Goal: Task Accomplishment & Management: Use online tool/utility

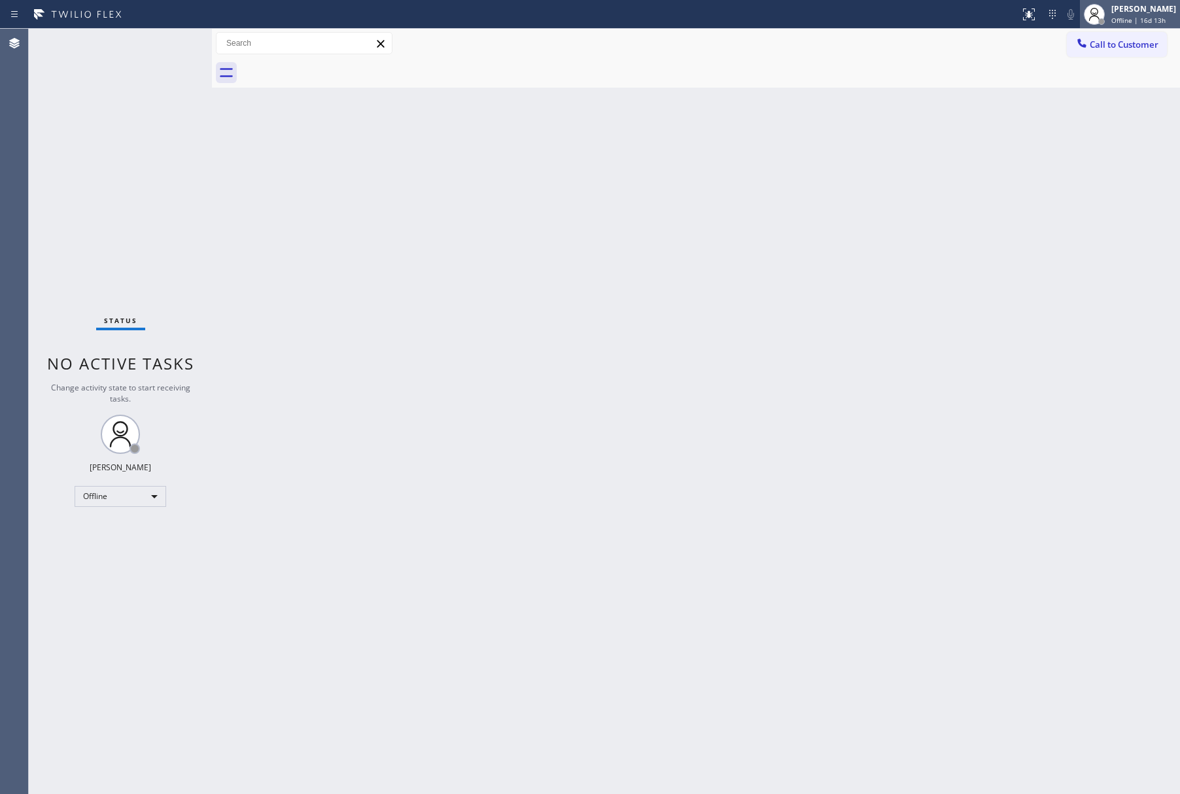
click at [880, 13] on div "[PERSON_NAME]" at bounding box center [1143, 8] width 65 height 11
click at [880, 86] on button "Unavailable" at bounding box center [1114, 86] width 131 height 17
drag, startPoint x: 569, startPoint y: 293, endPoint x: 625, endPoint y: 186, distance: 120.5
click at [578, 281] on div "Back to Dashboard Change Sender ID Customers Technicians Select a contact Outbo…" at bounding box center [696, 411] width 968 height 765
click at [877, 390] on div "Back to Dashboard Change Sender ID Customers Technicians Select a contact Outbo…" at bounding box center [696, 415] width 968 height 772
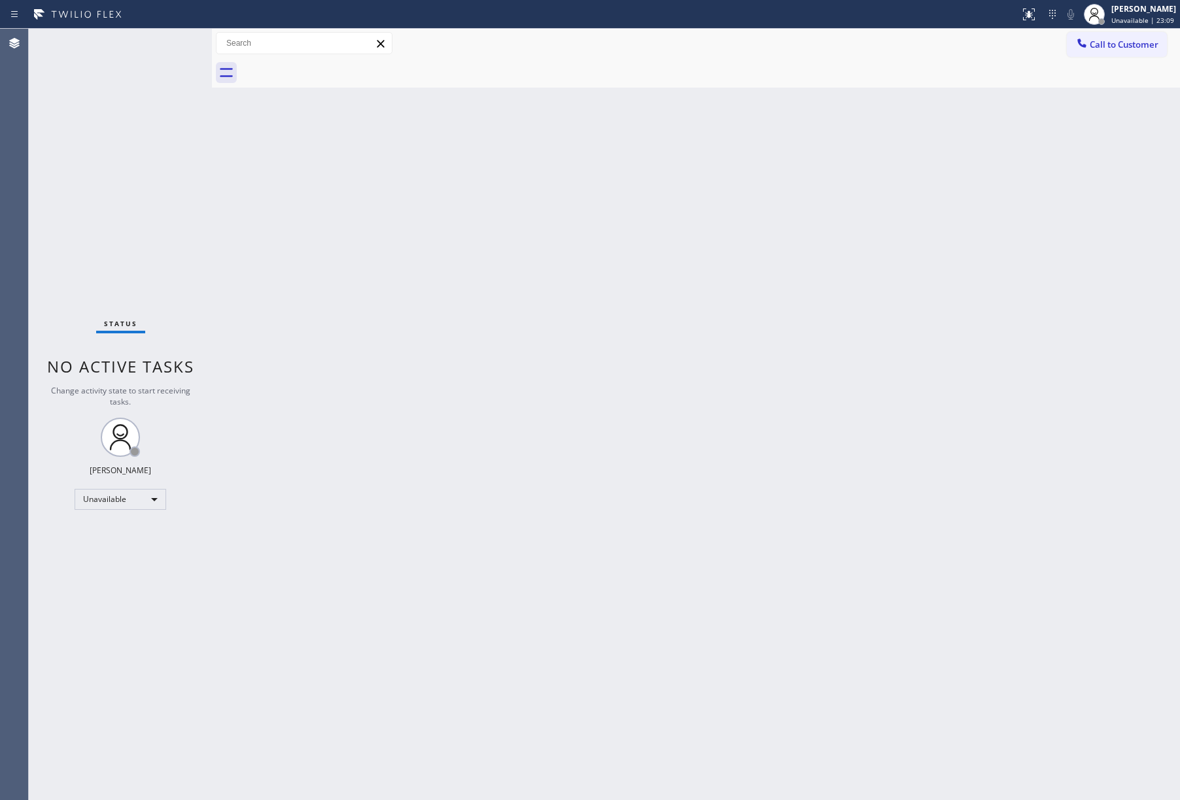
click at [167, 139] on div "Status No active tasks Change activity state to start receiving tasks. [PERSON_…" at bounding box center [120, 415] width 183 height 772
click at [880, 301] on div "Back to Dashboard Change Sender ID Customers Technicians Select a contact Outbo…" at bounding box center [696, 415] width 968 height 772
drag, startPoint x: 97, startPoint y: 112, endPoint x: 404, endPoint y: 1, distance: 327.1
click at [97, 112] on div "Status No active tasks Change activity state to start receiving tasks. [PERSON_…" at bounding box center [120, 415] width 183 height 772
click at [688, 304] on div "Back to Dashboard Change Sender ID Customers Technicians Select a contact Outbo…" at bounding box center [696, 415] width 968 height 772
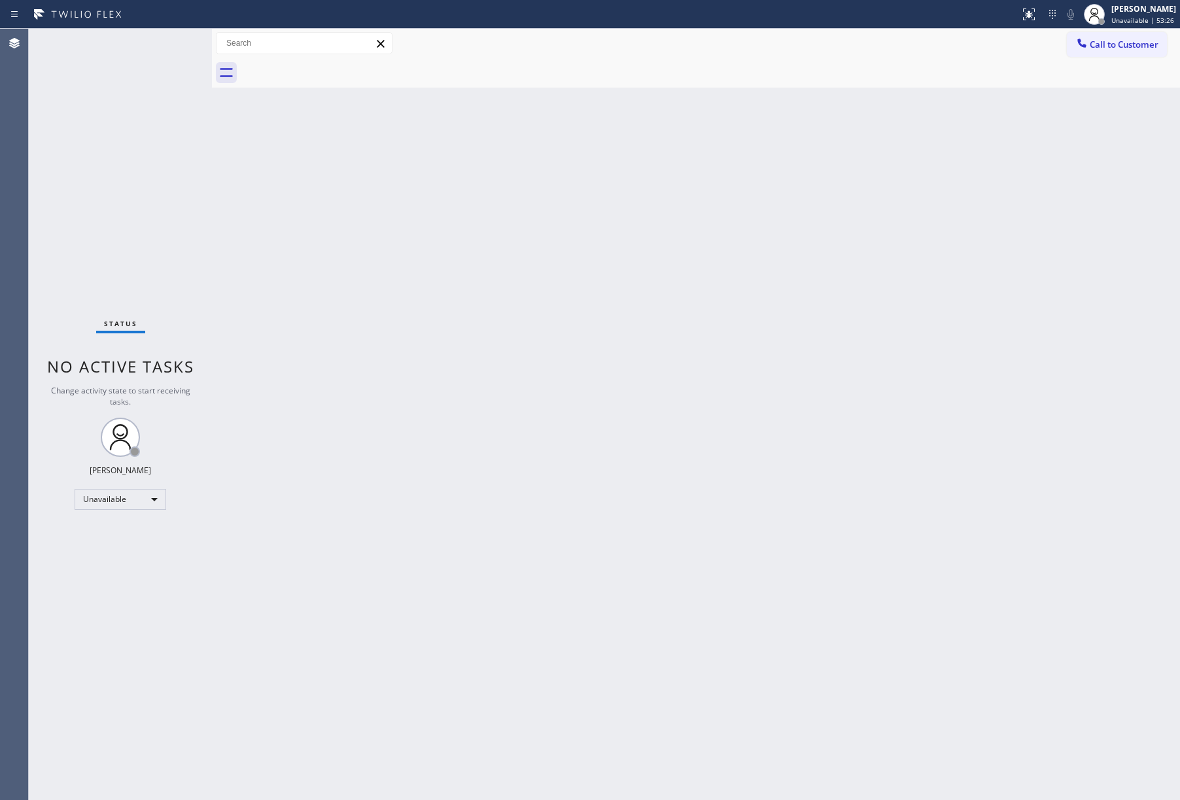
drag, startPoint x: 137, startPoint y: 246, endPoint x: 390, endPoint y: 24, distance: 336.9
click at [140, 233] on div "Status No active tasks Change activity state to start receiving tasks. [PERSON_…" at bounding box center [120, 415] width 183 height 772
